Goal: Navigation & Orientation: Find specific page/section

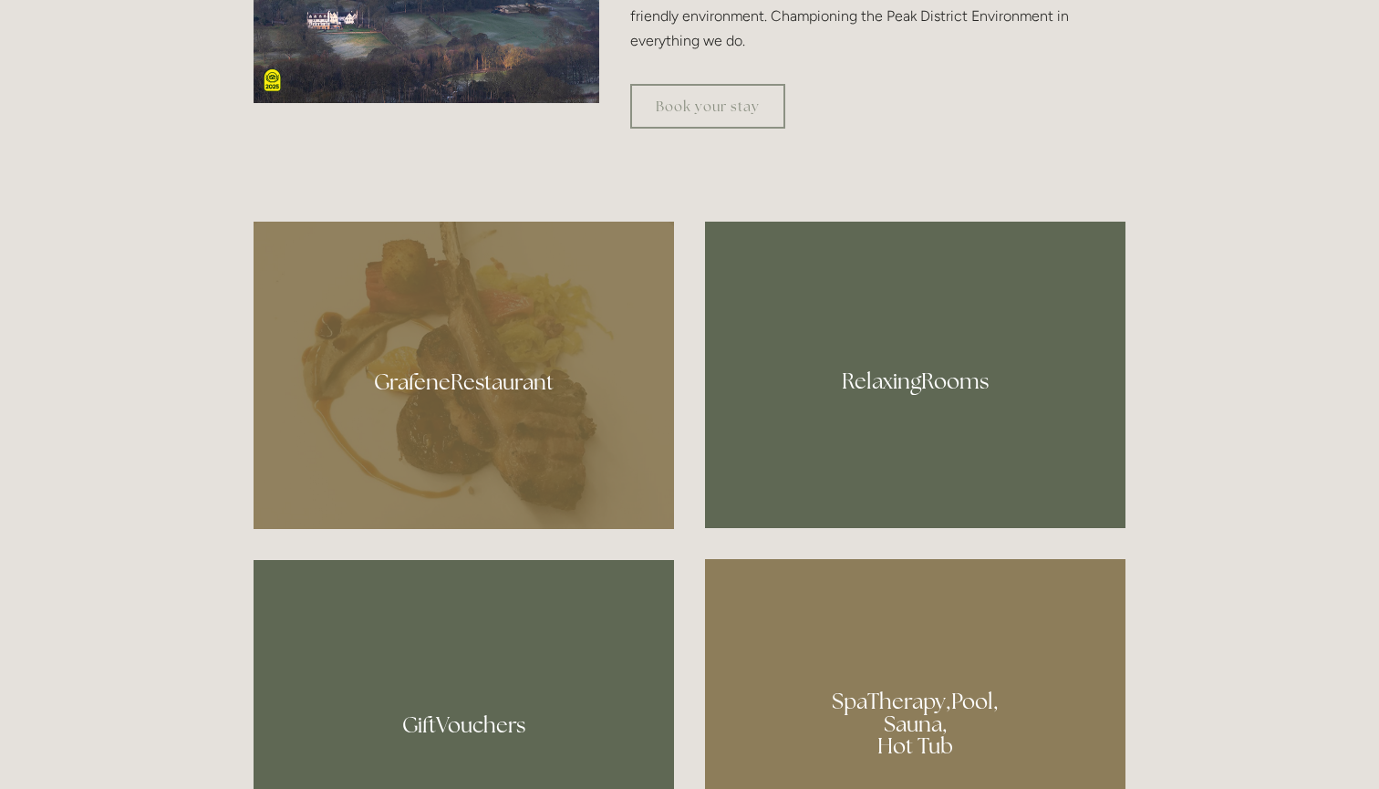
scroll to position [1002, 0]
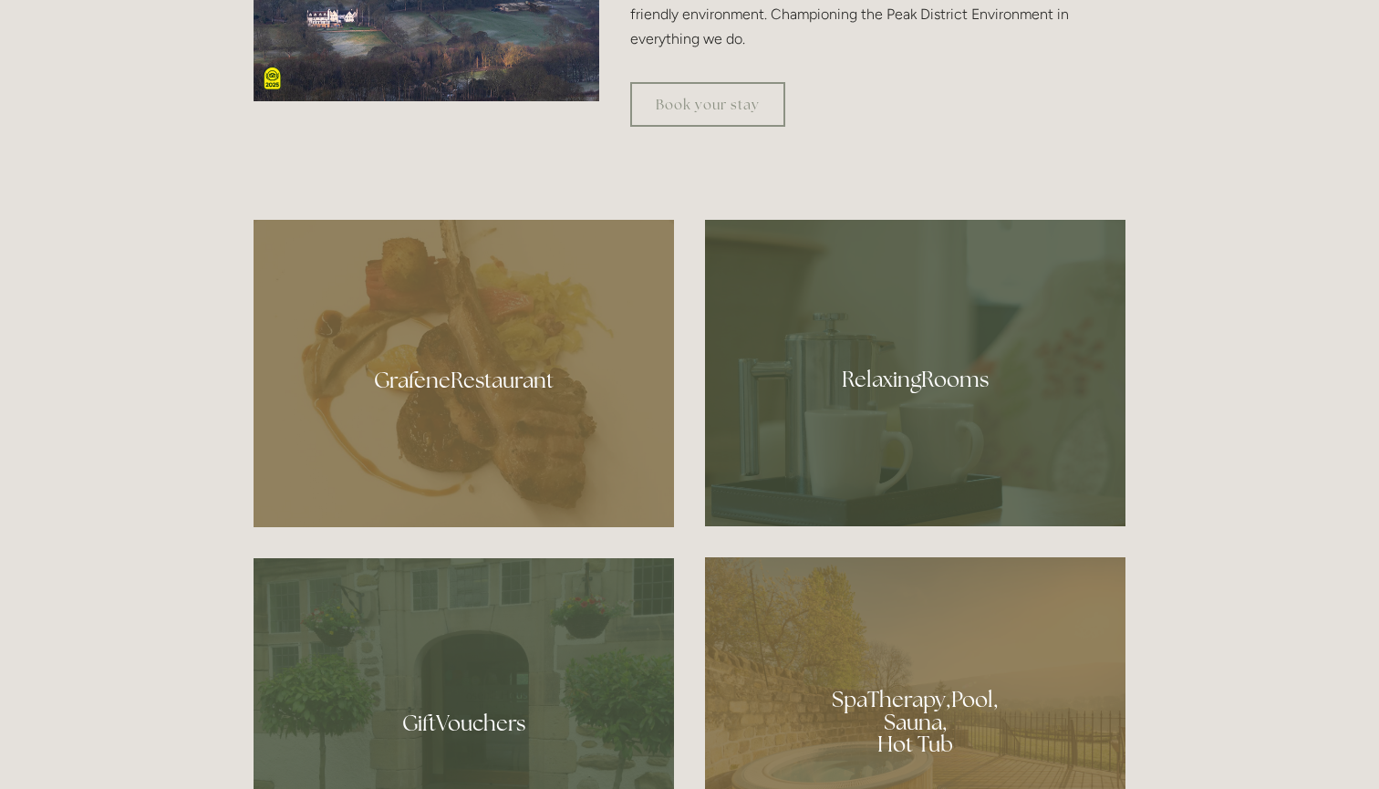
click at [530, 368] on div at bounding box center [463, 373] width 420 height 307
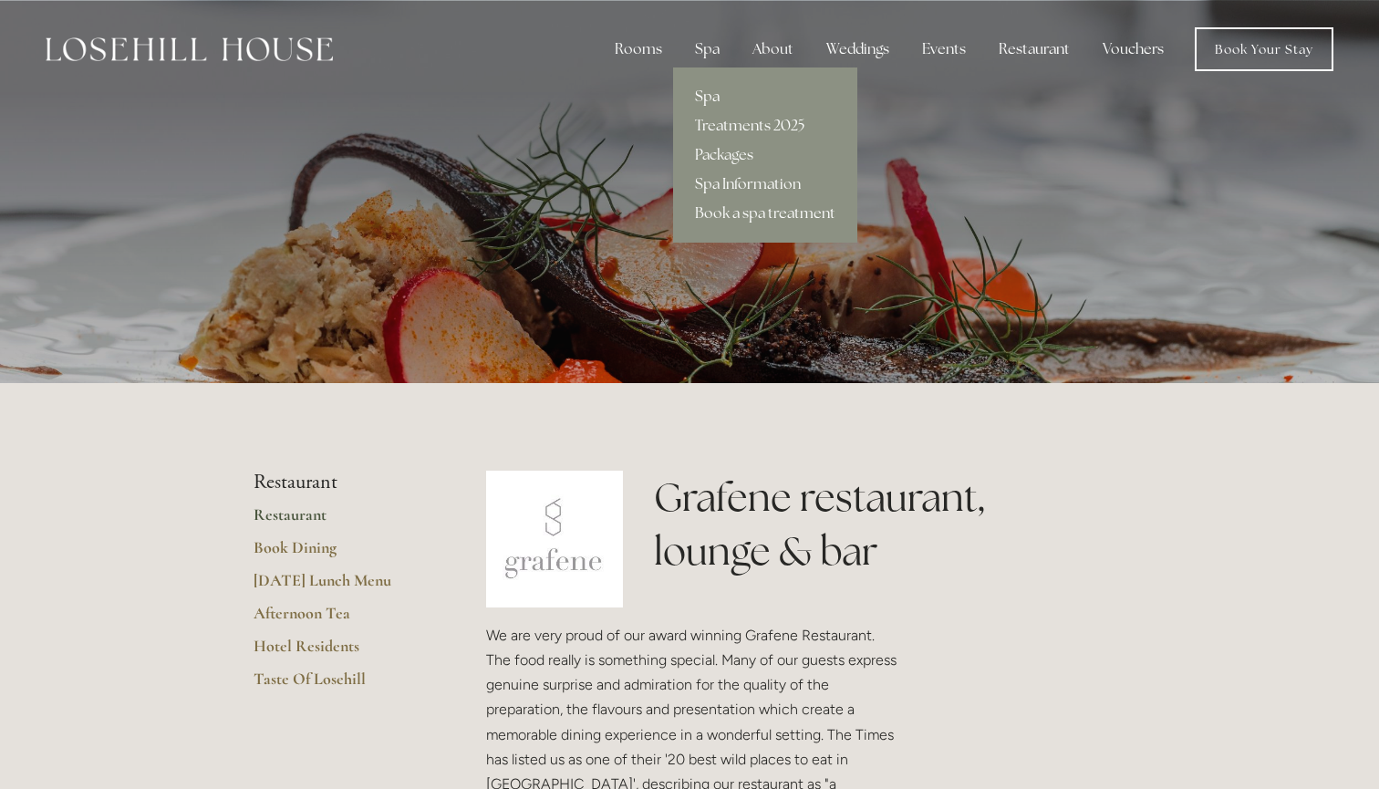
click at [716, 101] on link "Spa" at bounding box center [765, 96] width 184 height 29
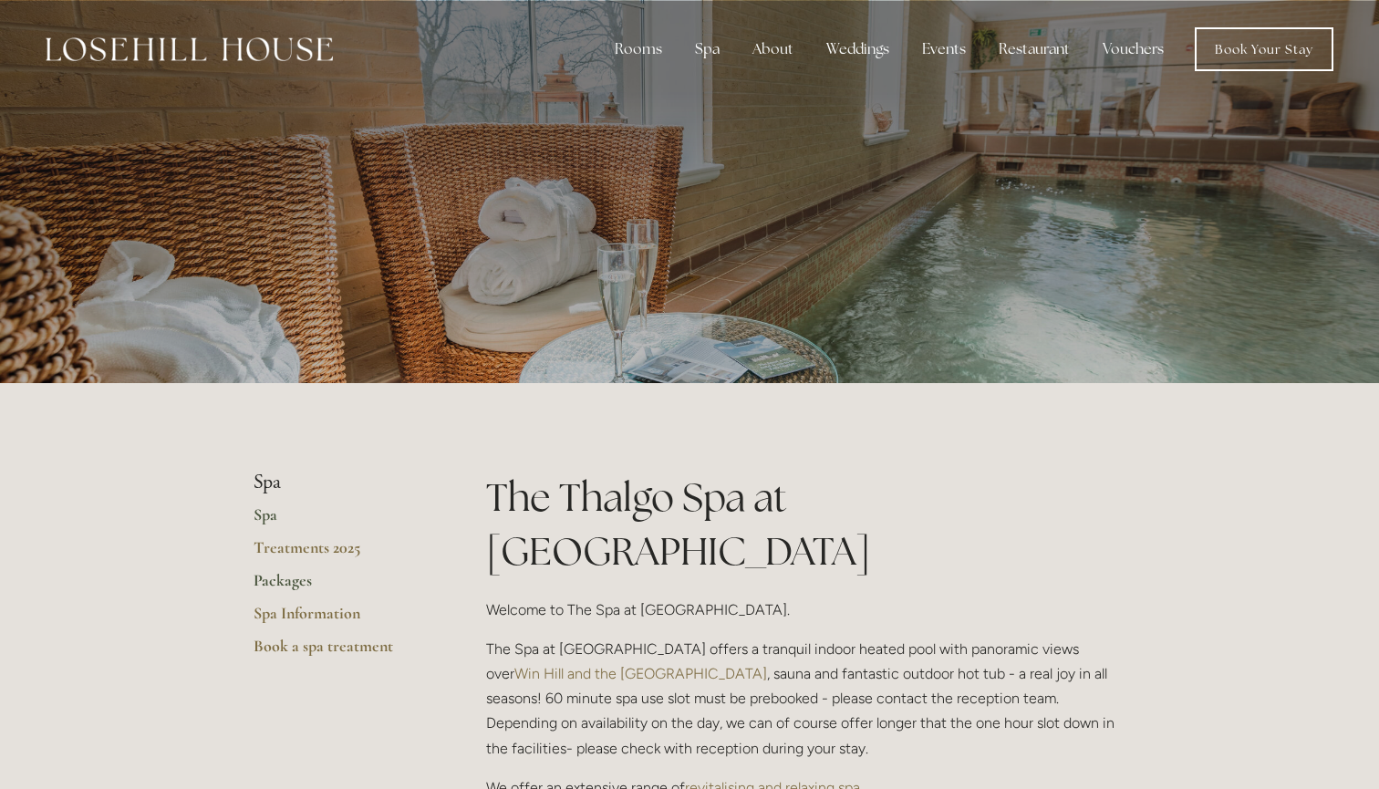
click at [291, 580] on link "Packages" at bounding box center [340, 586] width 174 height 33
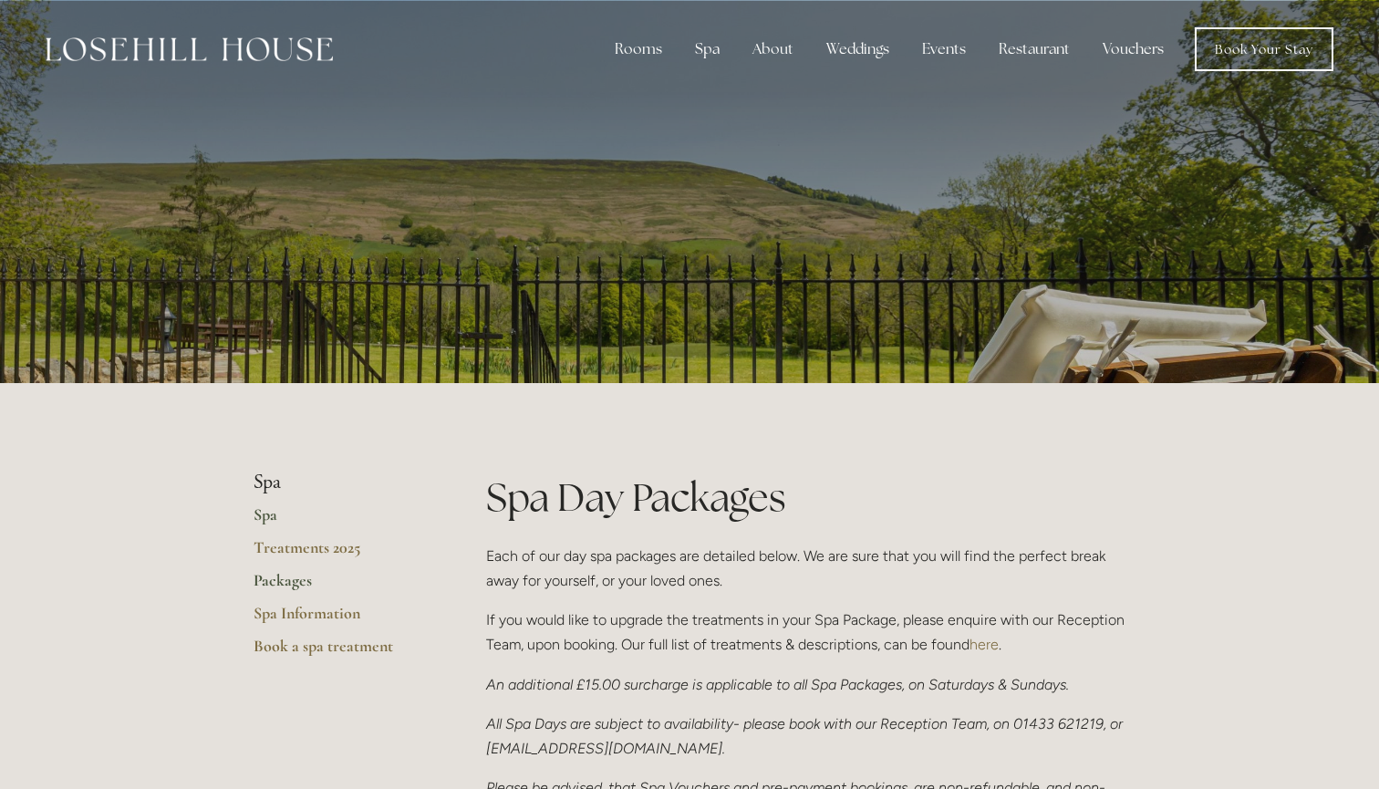
click at [266, 515] on link "Spa" at bounding box center [340, 520] width 174 height 33
